Goal: Download file/media

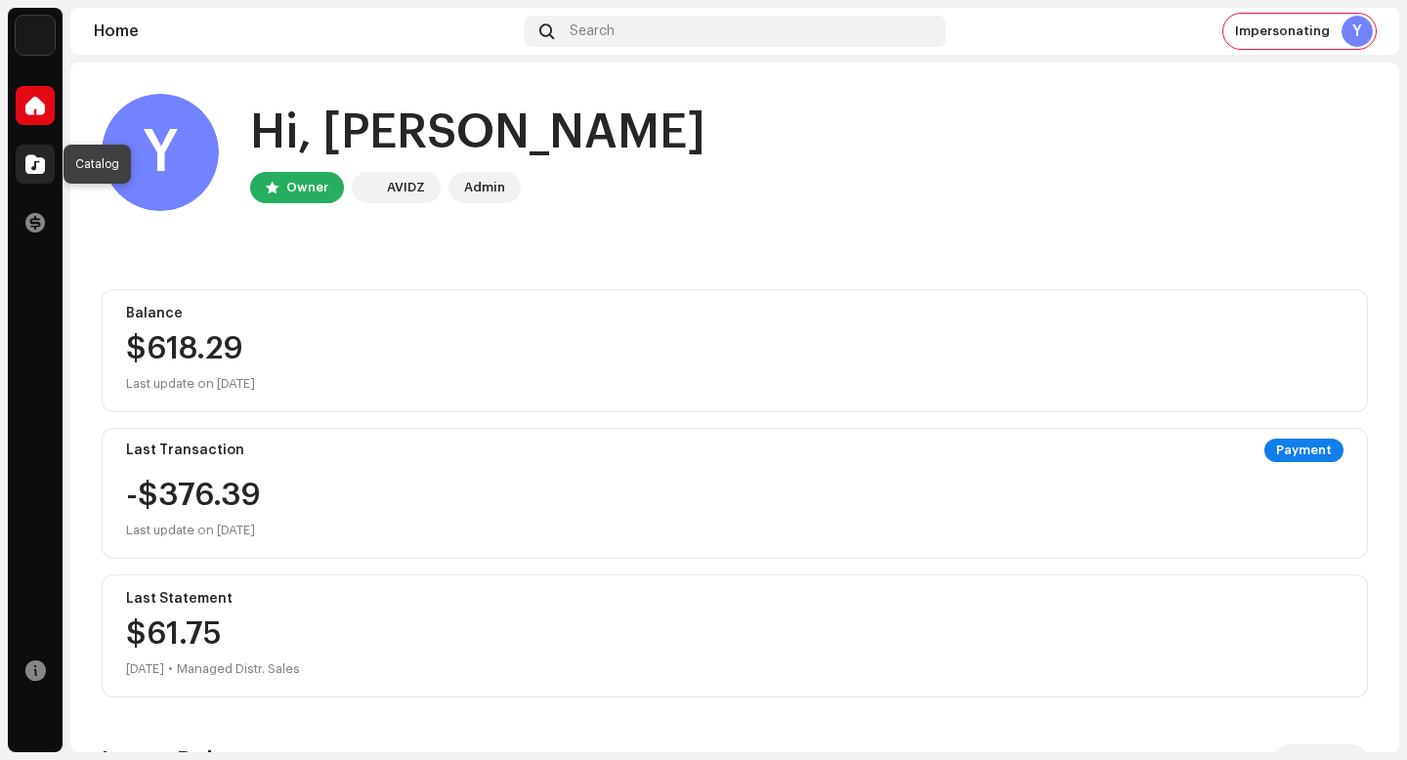
click at [40, 164] on span at bounding box center [35, 164] width 20 height 16
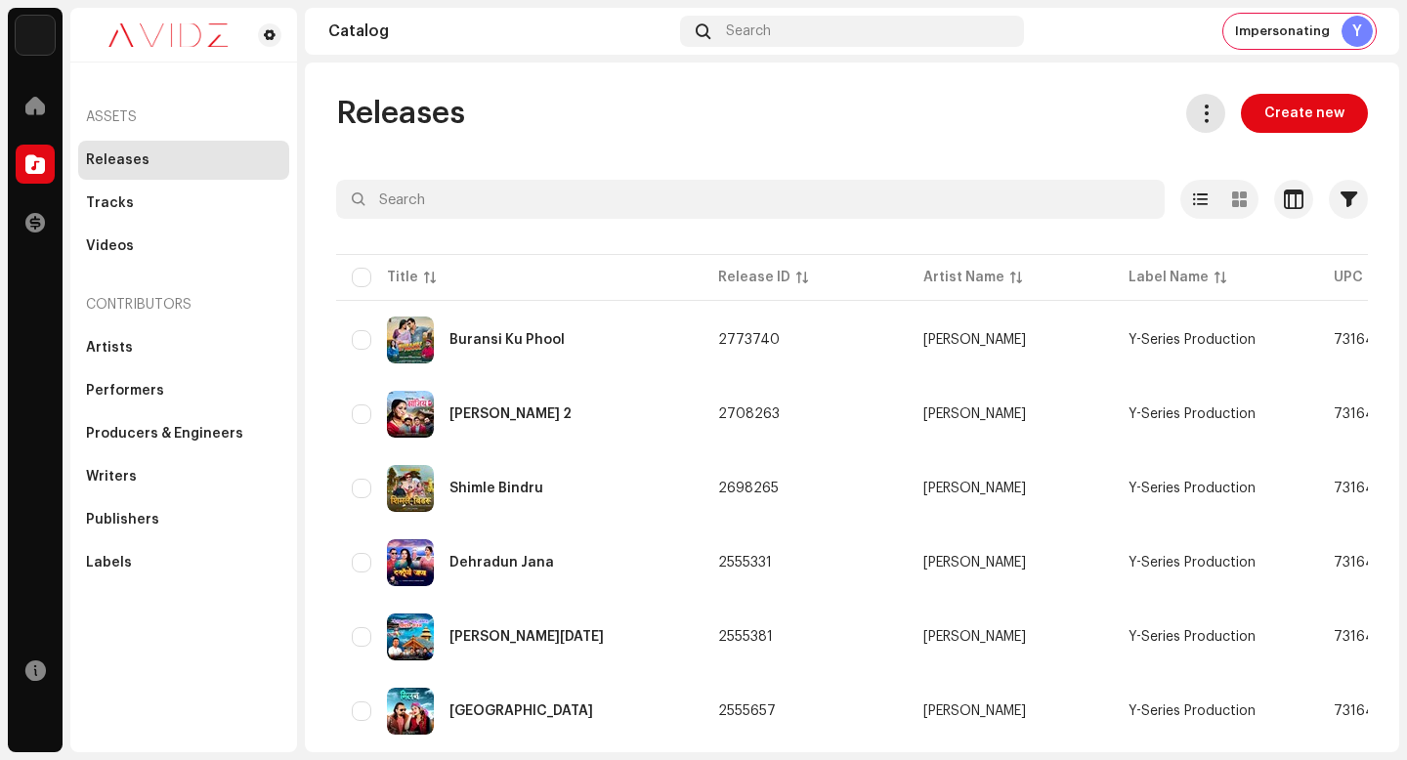
click at [1203, 111] on span at bounding box center [1206, 114] width 19 height 16
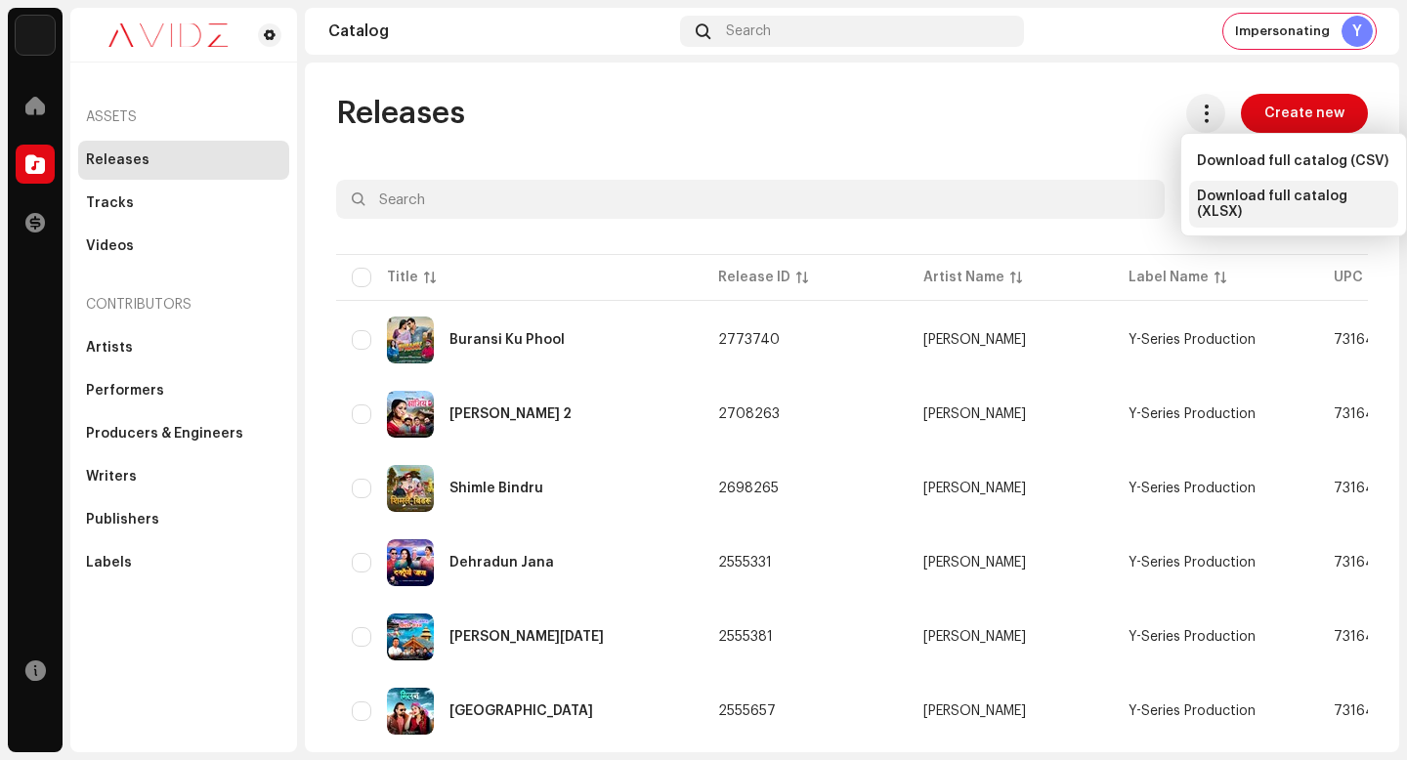
click at [1234, 202] on span "Download full catalog (XLSX)" at bounding box center [1293, 204] width 193 height 31
click at [249, 213] on div "Tracks" at bounding box center [183, 203] width 211 height 39
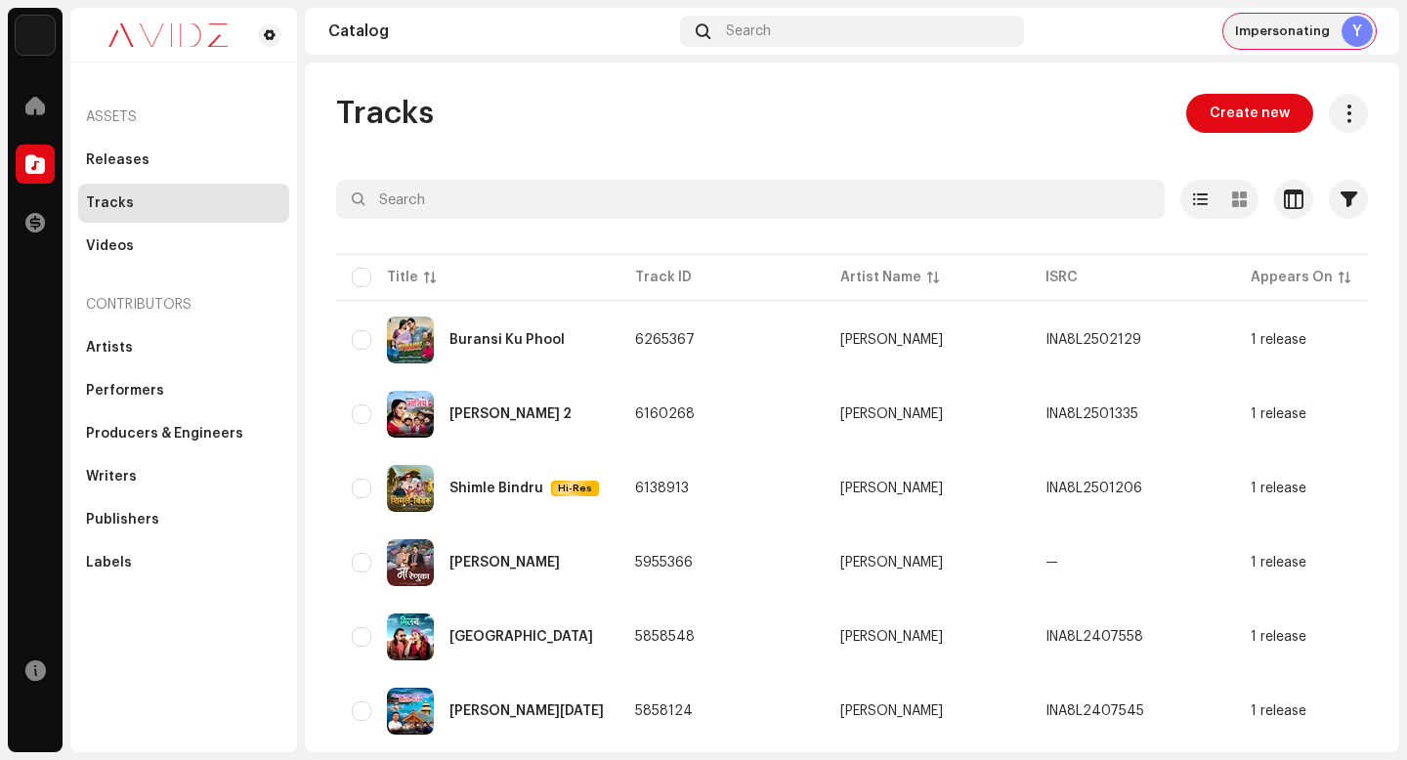
click at [1289, 30] on span "Impersonating" at bounding box center [1282, 31] width 95 height 16
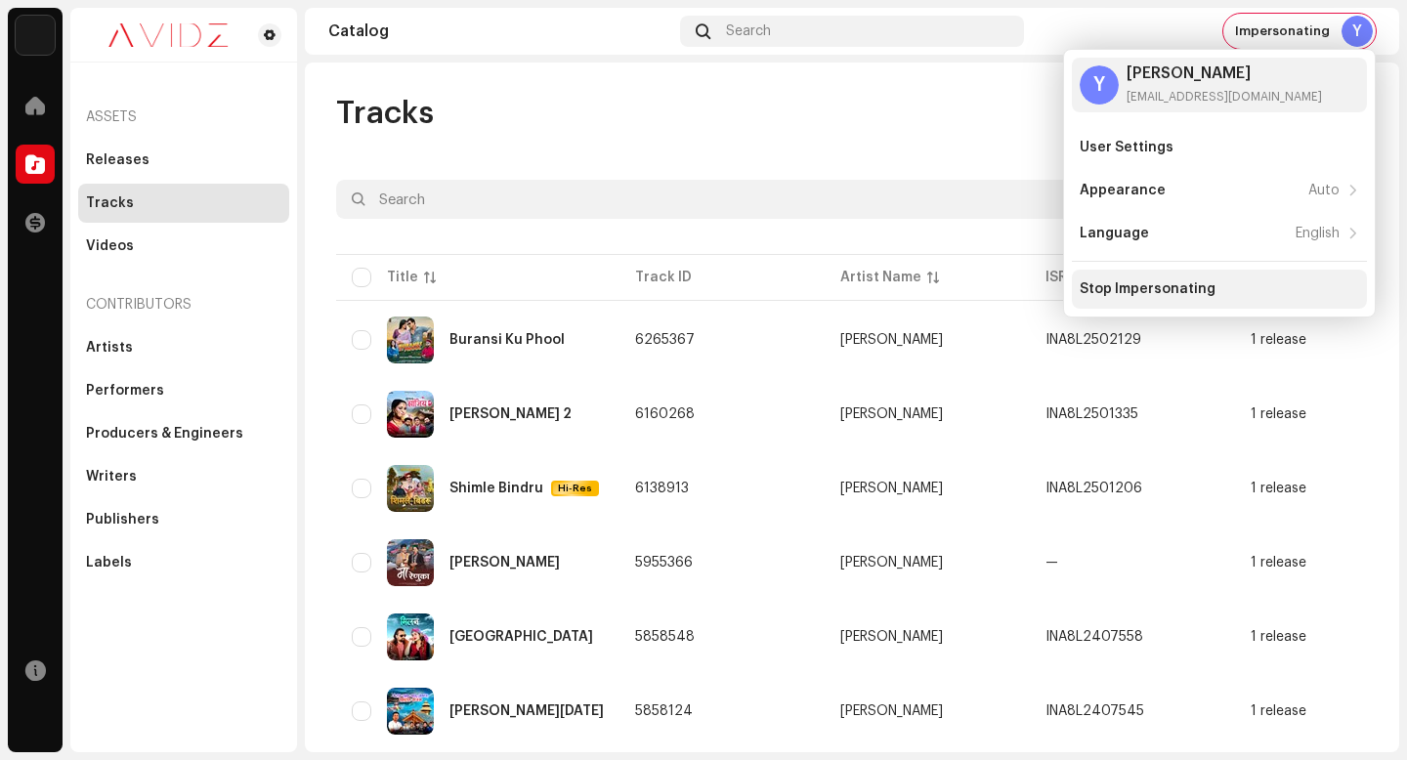
click at [1208, 304] on div "Stop Impersonating" at bounding box center [1219, 289] width 295 height 39
